Goal: Transaction & Acquisition: Purchase product/service

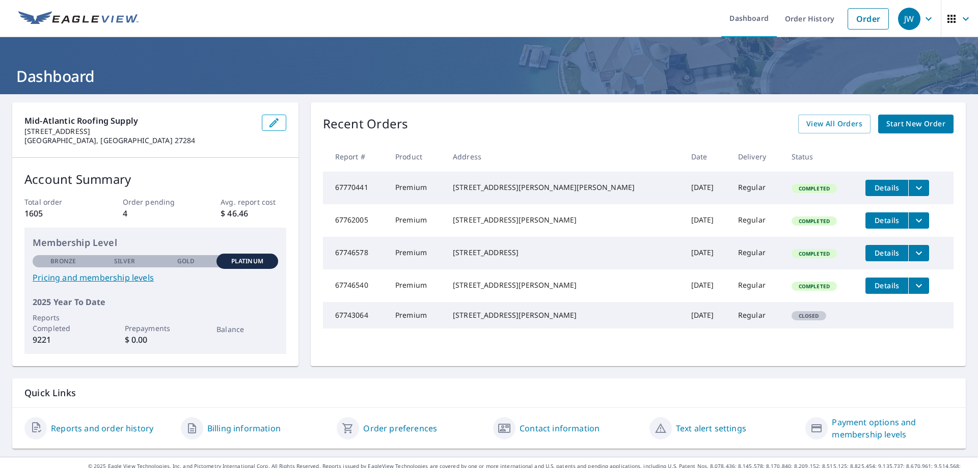
click at [921, 124] on span "Start New Order" at bounding box center [915, 124] width 59 height 13
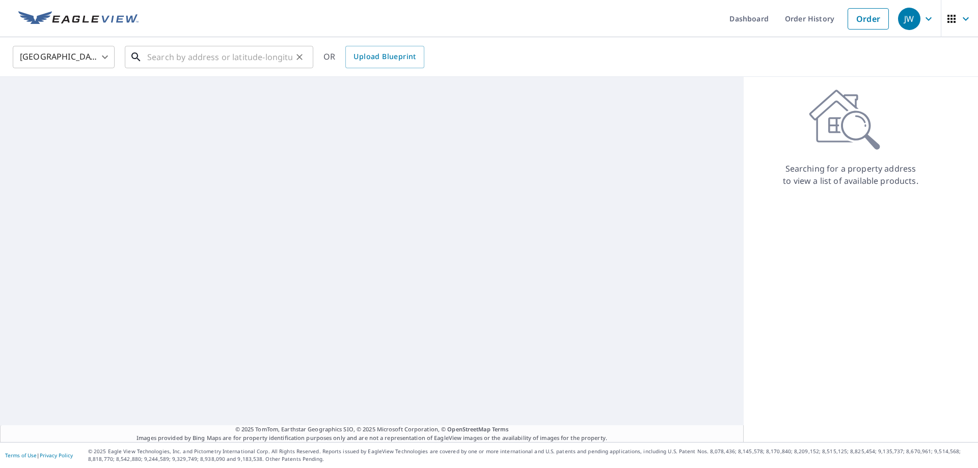
click at [203, 58] on input "text" at bounding box center [219, 57] width 145 height 29
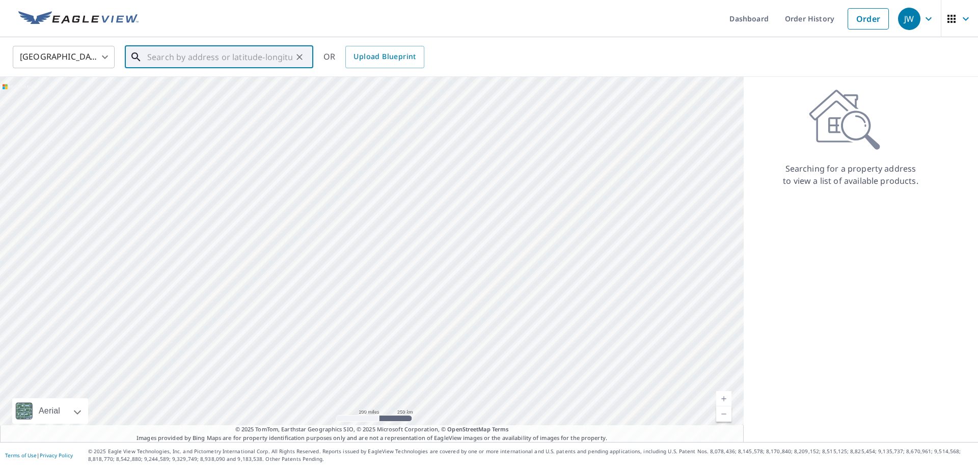
paste input "104 manor ct"
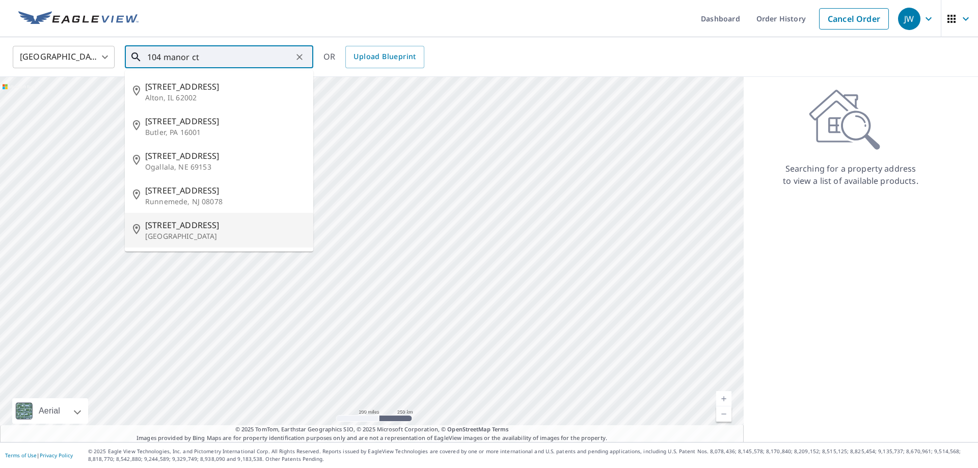
click at [191, 231] on span "[STREET_ADDRESS]" at bounding box center [225, 225] width 160 height 12
type input "[STREET_ADDRESS]"
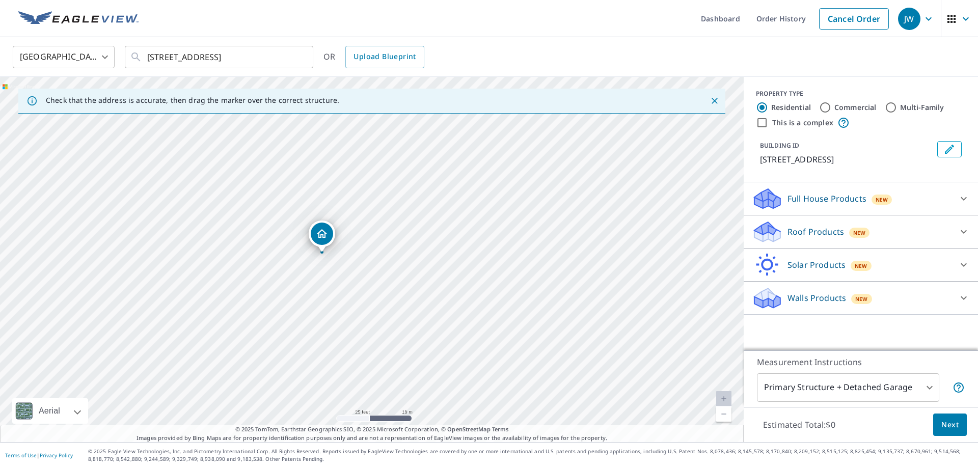
drag, startPoint x: 366, startPoint y: 247, endPoint x: 479, endPoint y: 168, distance: 137.7
click at [479, 168] on div "[STREET_ADDRESS]" at bounding box center [372, 259] width 744 height 365
drag, startPoint x: 377, startPoint y: 203, endPoint x: 380, endPoint y: 208, distance: 6.4
click at [380, 208] on div "[STREET_ADDRESS]" at bounding box center [372, 259] width 744 height 365
drag, startPoint x: 811, startPoint y: 230, endPoint x: 832, endPoint y: 246, distance: 25.9
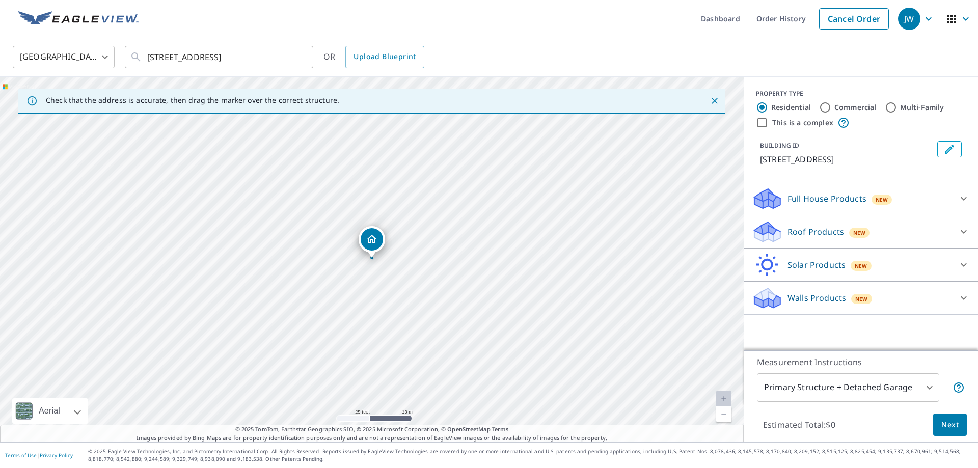
click at [811, 231] on p "Roof Products" at bounding box center [816, 232] width 57 height 12
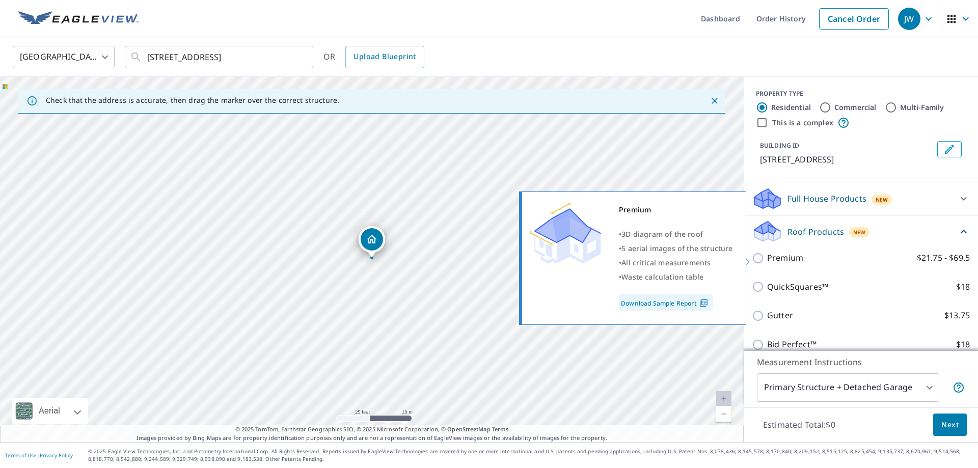
click at [757, 259] on input "Premium $21.75 - $69.5" at bounding box center [759, 258] width 15 height 12
checkbox input "true"
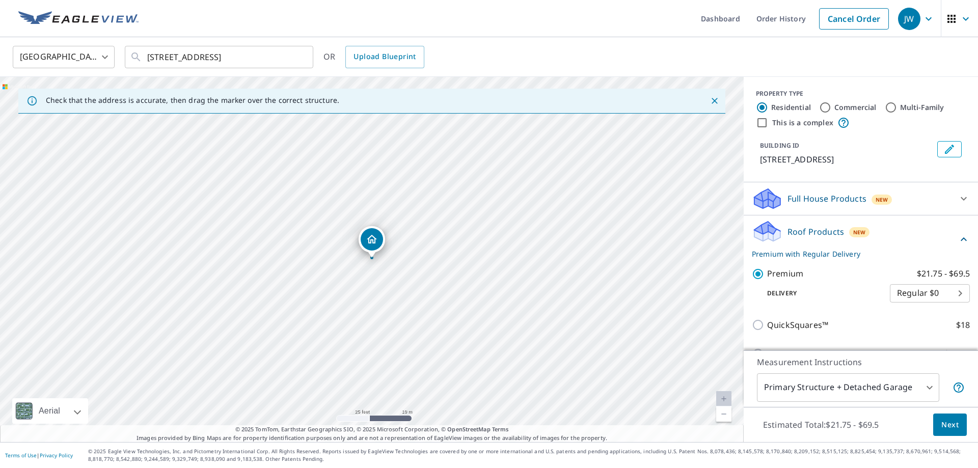
click at [952, 423] on span "Next" at bounding box center [950, 425] width 17 height 13
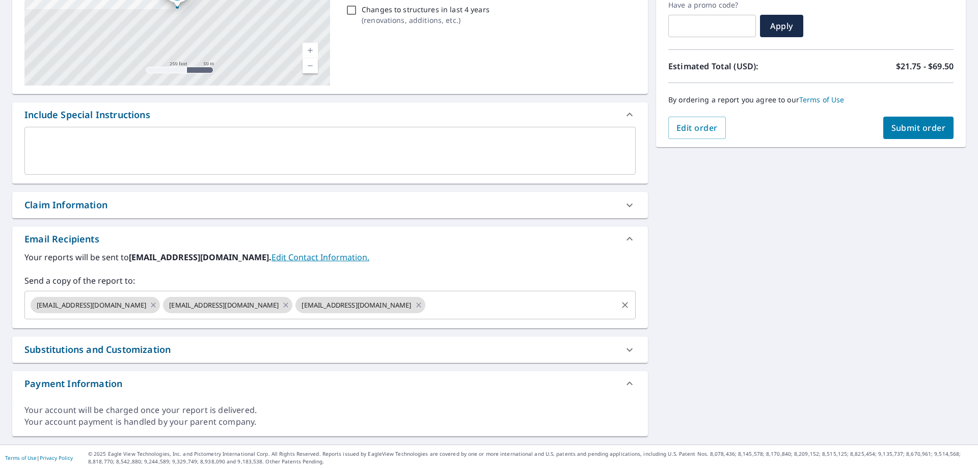
scroll to position [180, 0]
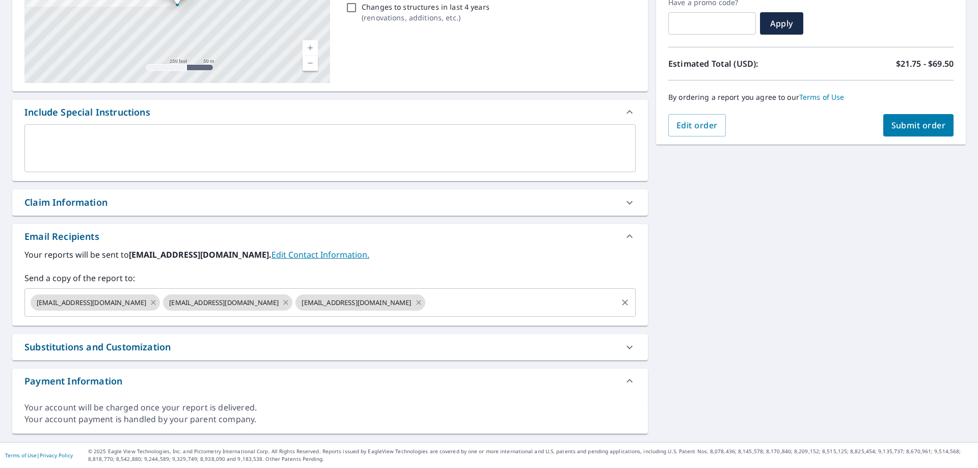
click at [427, 307] on input "text" at bounding box center [521, 302] width 189 height 19
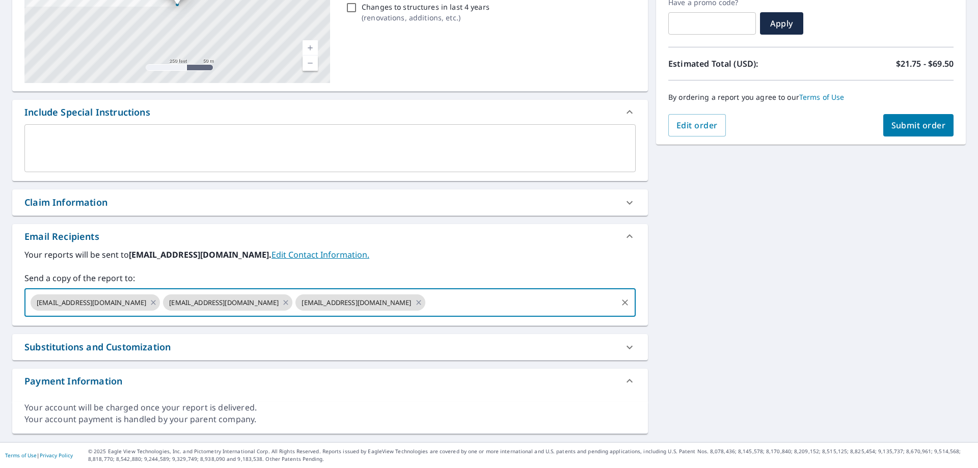
paste input "[EMAIL_ADDRESS][DOMAIN_NAME]"
type input "[EMAIL_ADDRESS][DOMAIN_NAME]"
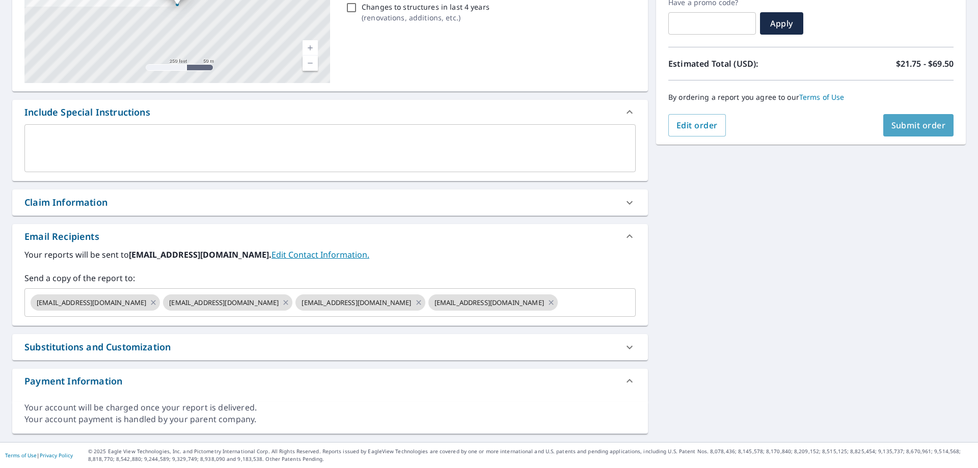
click at [916, 121] on span "Submit order" at bounding box center [919, 125] width 55 height 11
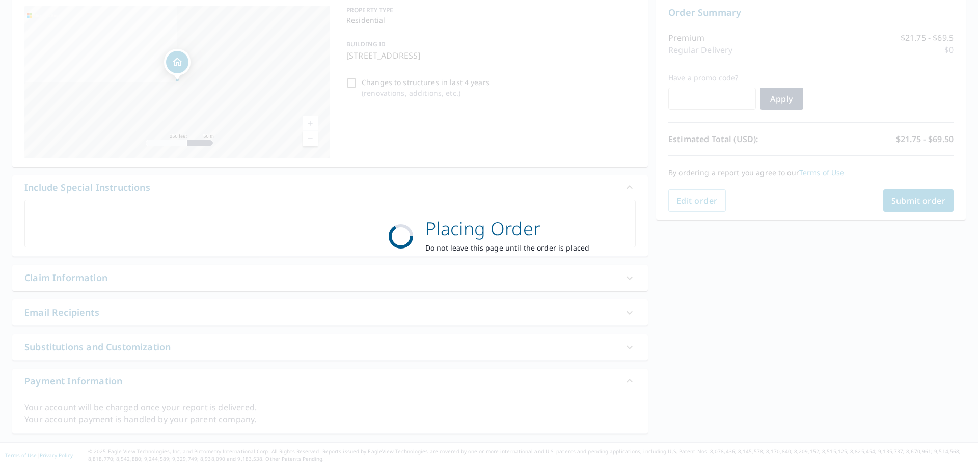
scroll to position [105, 0]
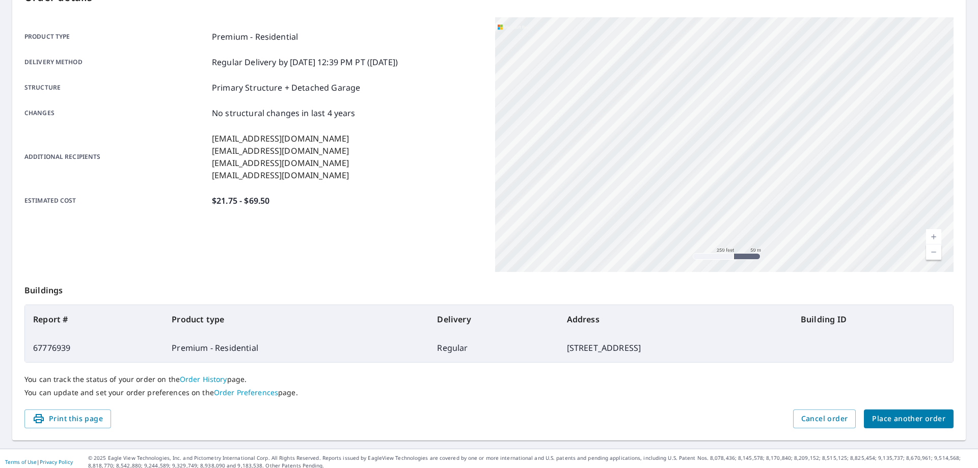
scroll to position [131, 0]
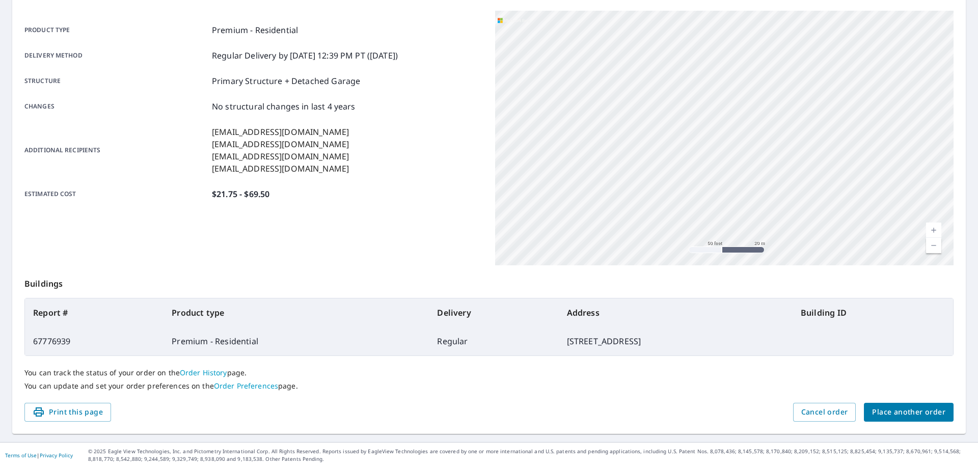
click at [890, 414] on span "Place another order" at bounding box center [908, 412] width 73 height 13
